Goal: Check status: Check status

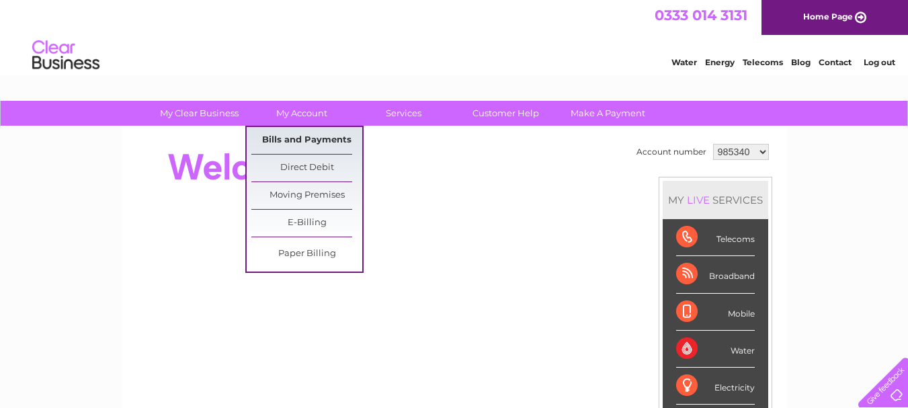
click at [298, 137] on link "Bills and Payments" at bounding box center [306, 140] width 111 height 27
click at [294, 139] on link "Bills and Payments" at bounding box center [306, 140] width 111 height 27
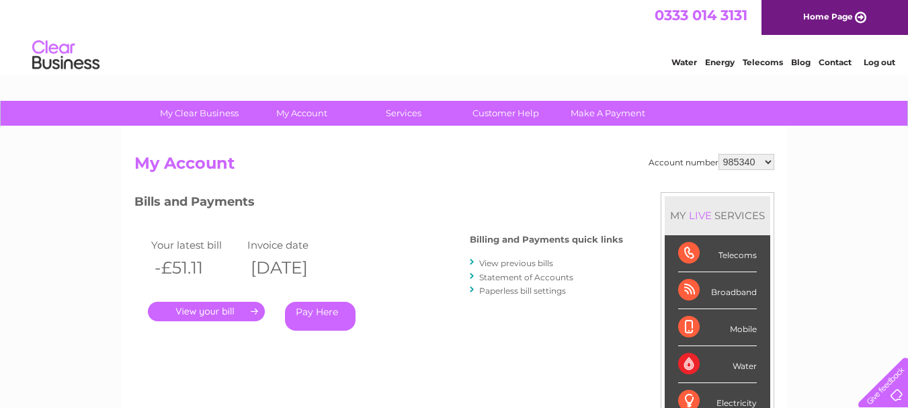
select select "1064984"
click at [719, 154] on select "985340 985341 985349 985350 985351 985352 985353 985354 985356 985357 985359 10…" at bounding box center [747, 162] width 56 height 16
select select "1064815"
click at [719, 154] on select "985340 985341 985349 985350 985351 985352 985353 985354 985356 985357 985359 10…" at bounding box center [747, 162] width 56 height 16
click at [182, 310] on link "." at bounding box center [206, 311] width 117 height 19
